Goal: Information Seeking & Learning: Learn about a topic

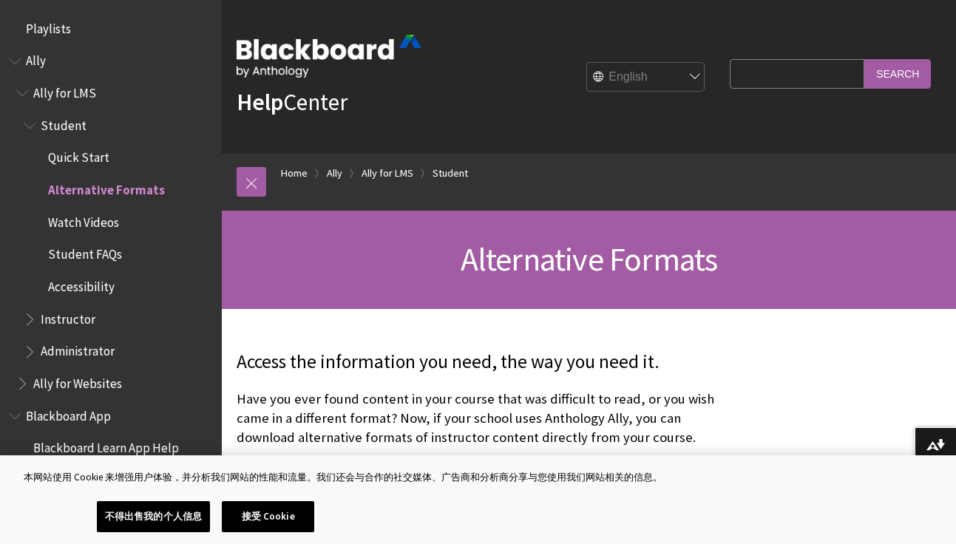
scroll to position [155, 0]
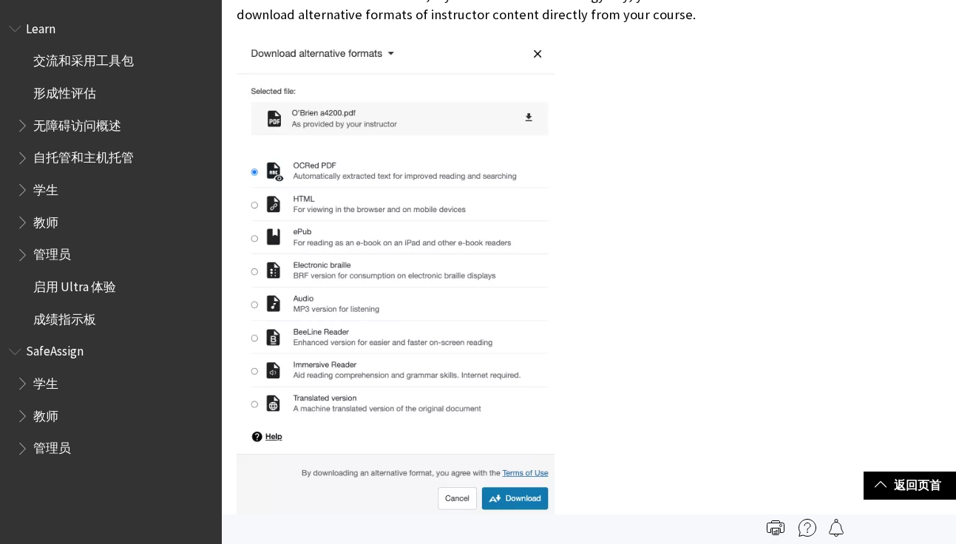
scroll to position [337, 0]
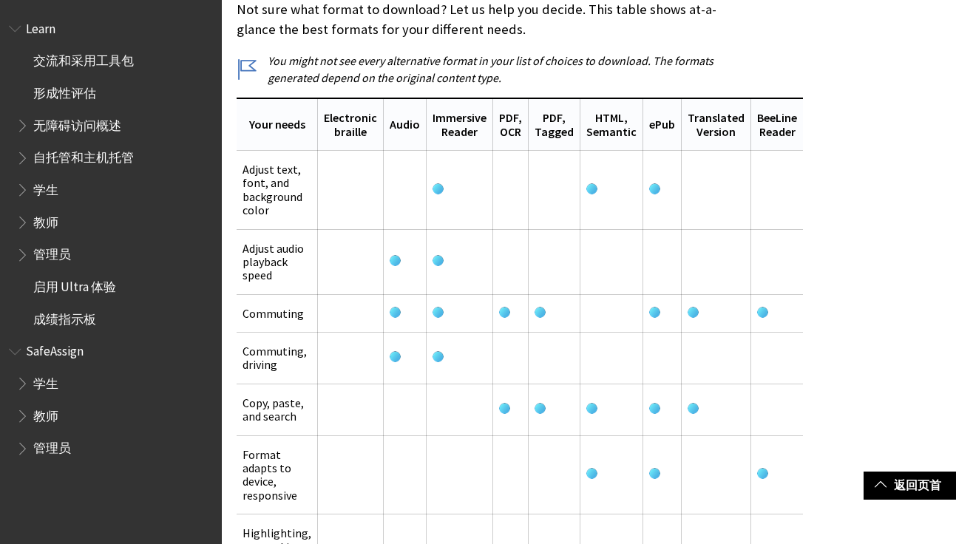
scroll to position [2139, 0]
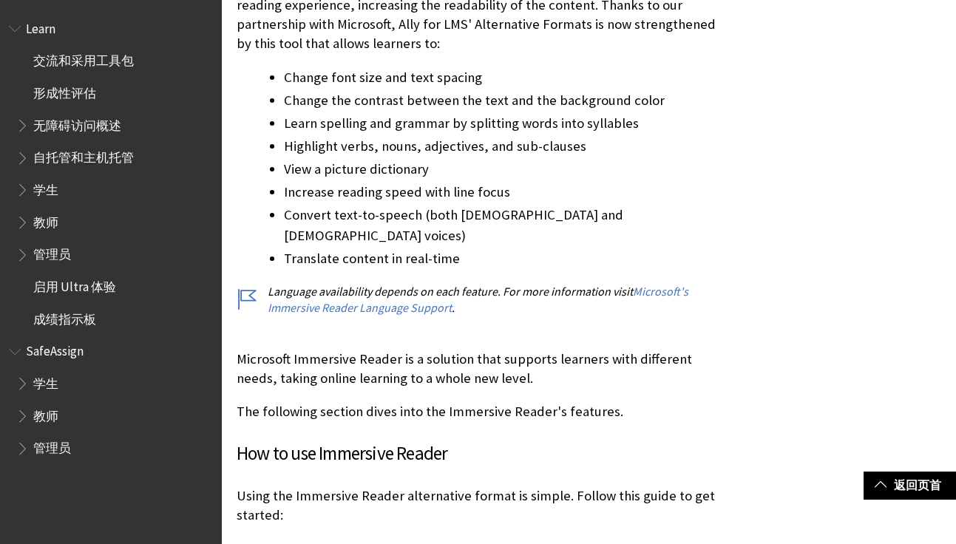
scroll to position [3205, 0]
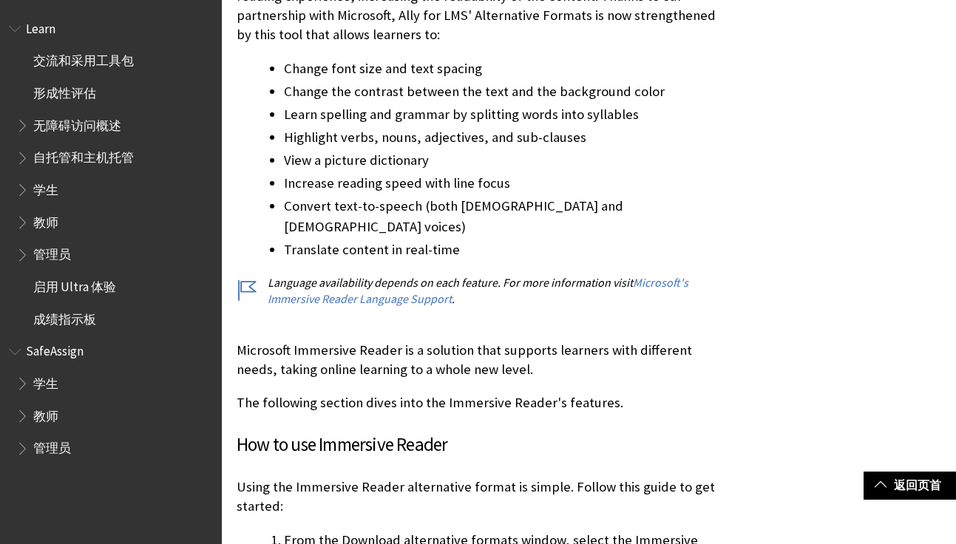
click at [107, 188] on span "学生" at bounding box center [114, 189] width 197 height 25
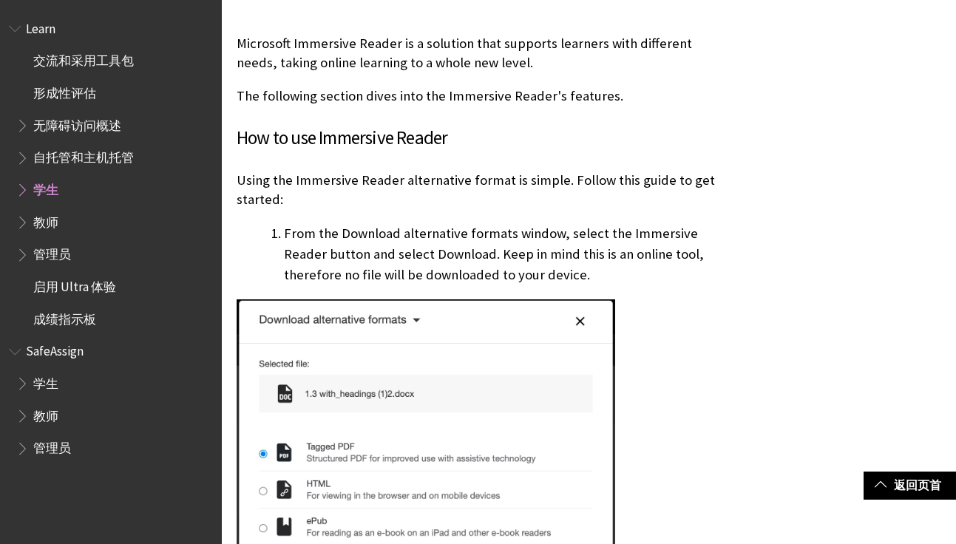
scroll to position [3716, 0]
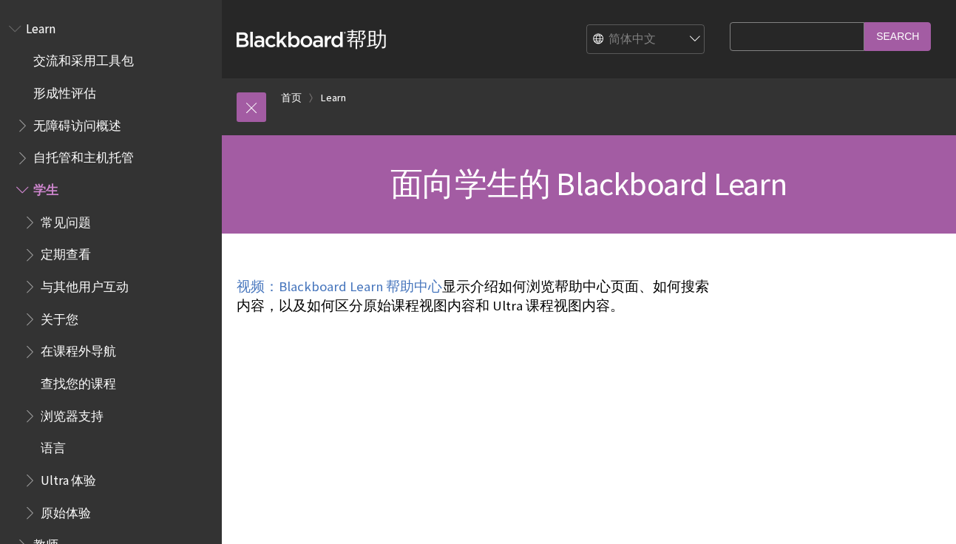
scroll to position [155, 0]
